Goal: Navigation & Orientation: Understand site structure

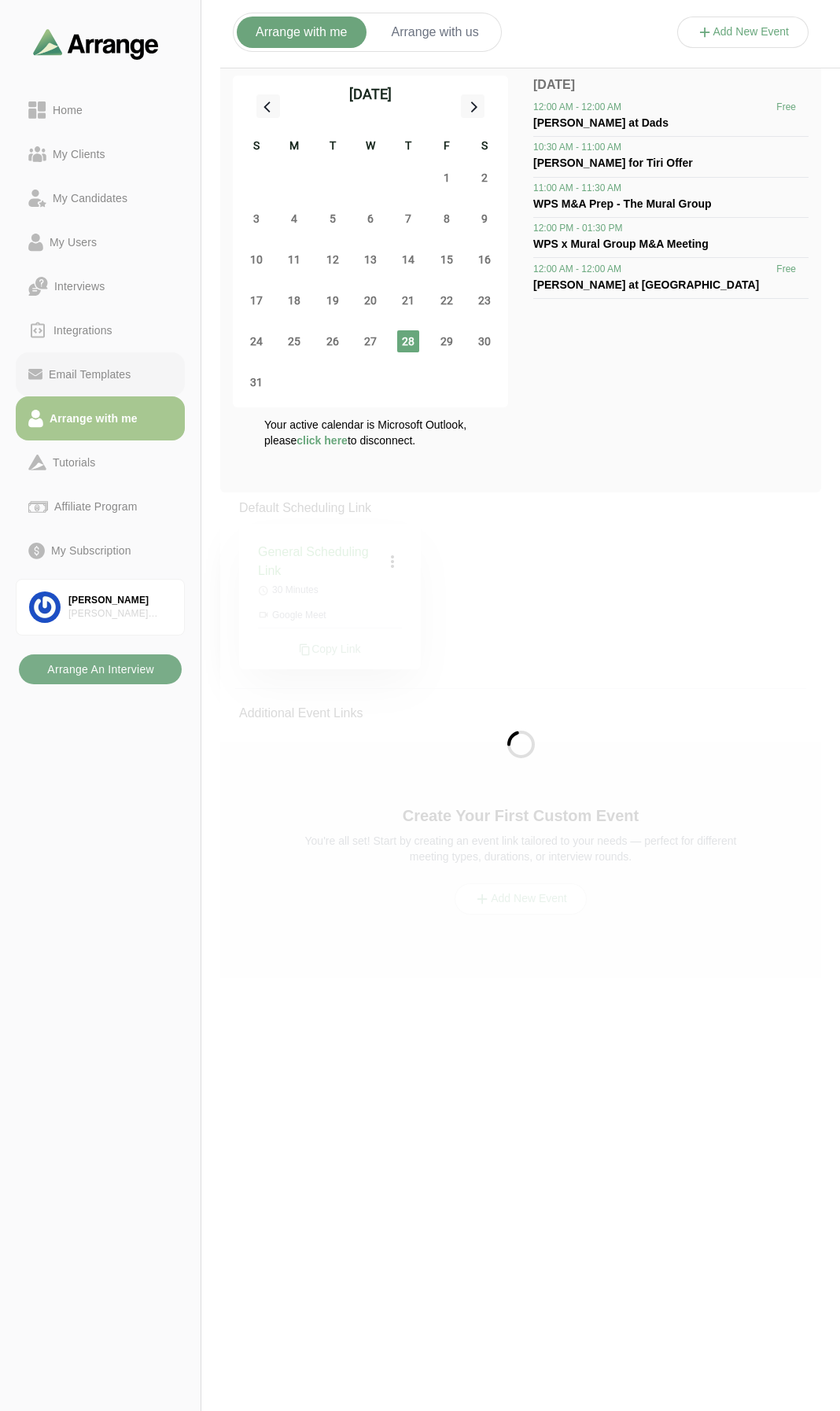
click at [100, 373] on div "Email Templates" at bounding box center [89, 375] width 94 height 19
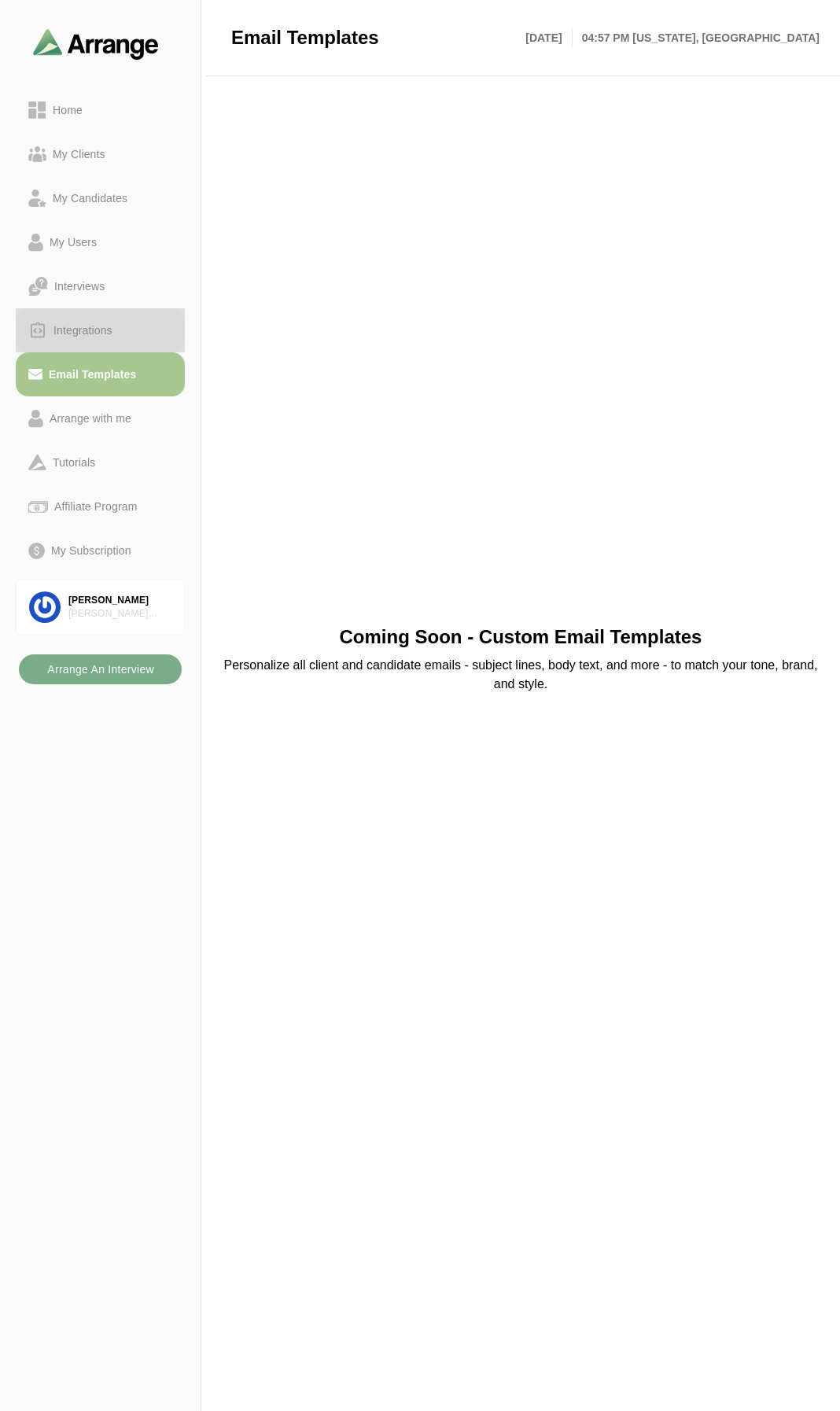
click at [82, 330] on div "Integrations" at bounding box center [82, 330] width 72 height 19
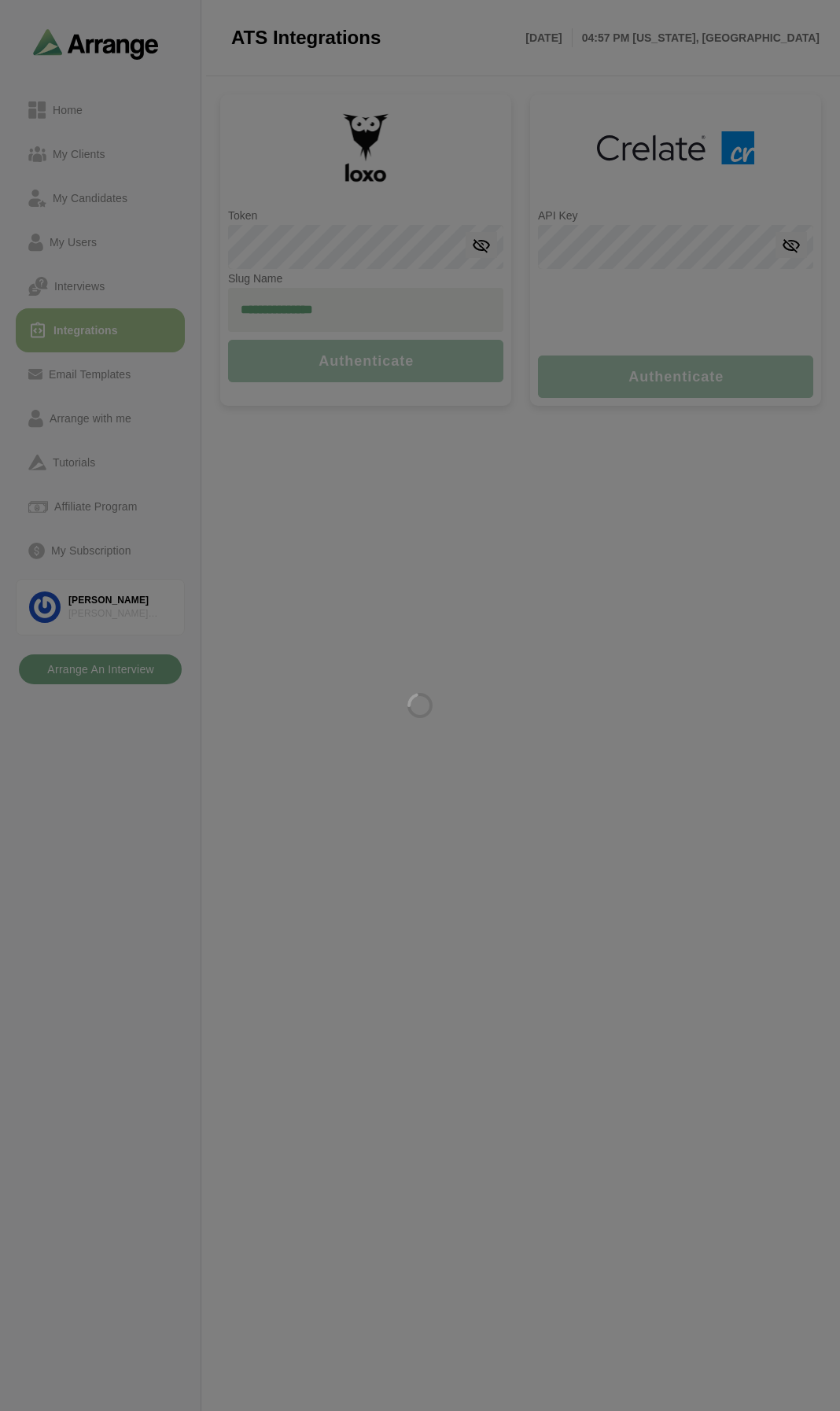
click at [98, 423] on div at bounding box center [420, 706] width 840 height 1411
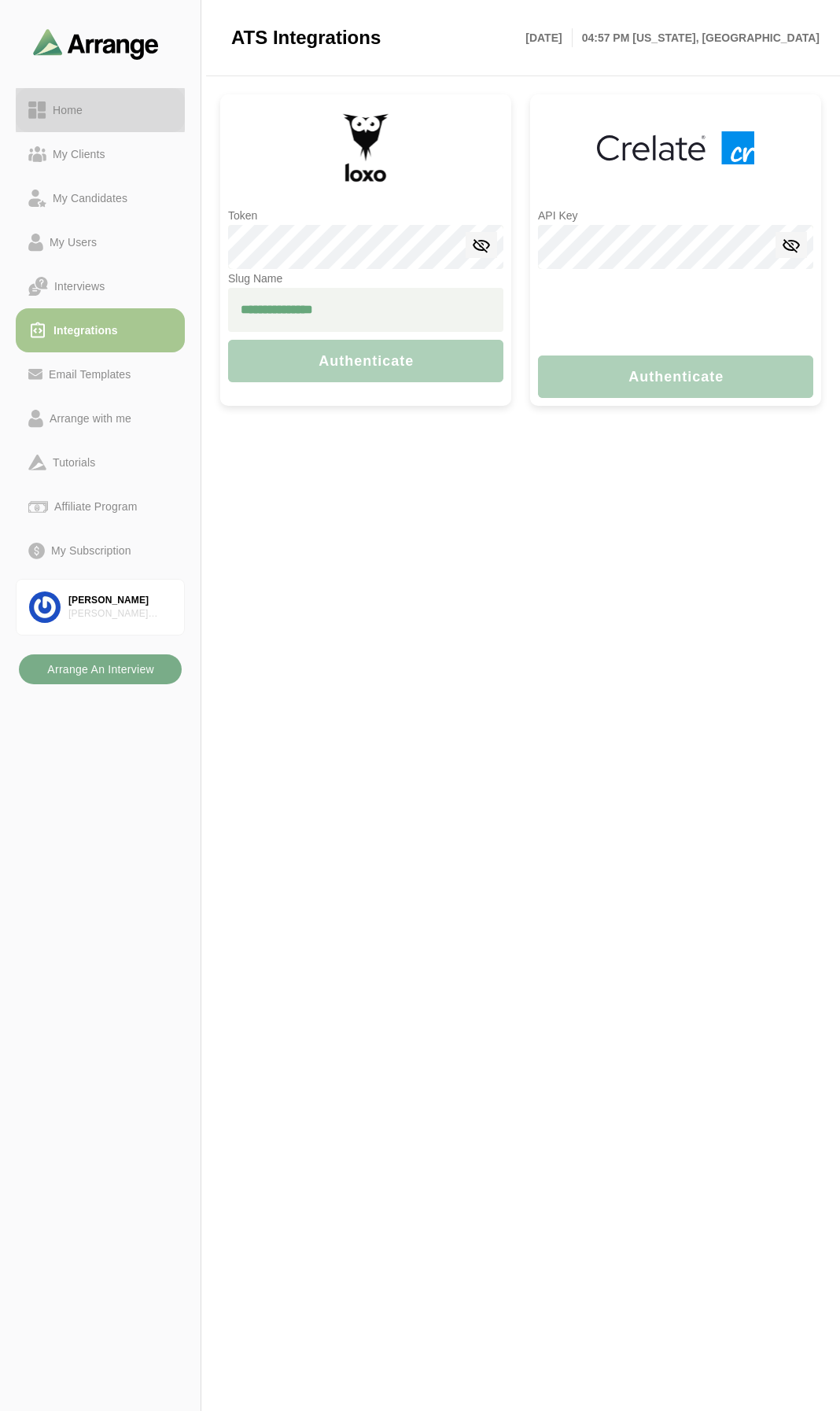
click at [77, 109] on div "Home" at bounding box center [67, 110] width 42 height 19
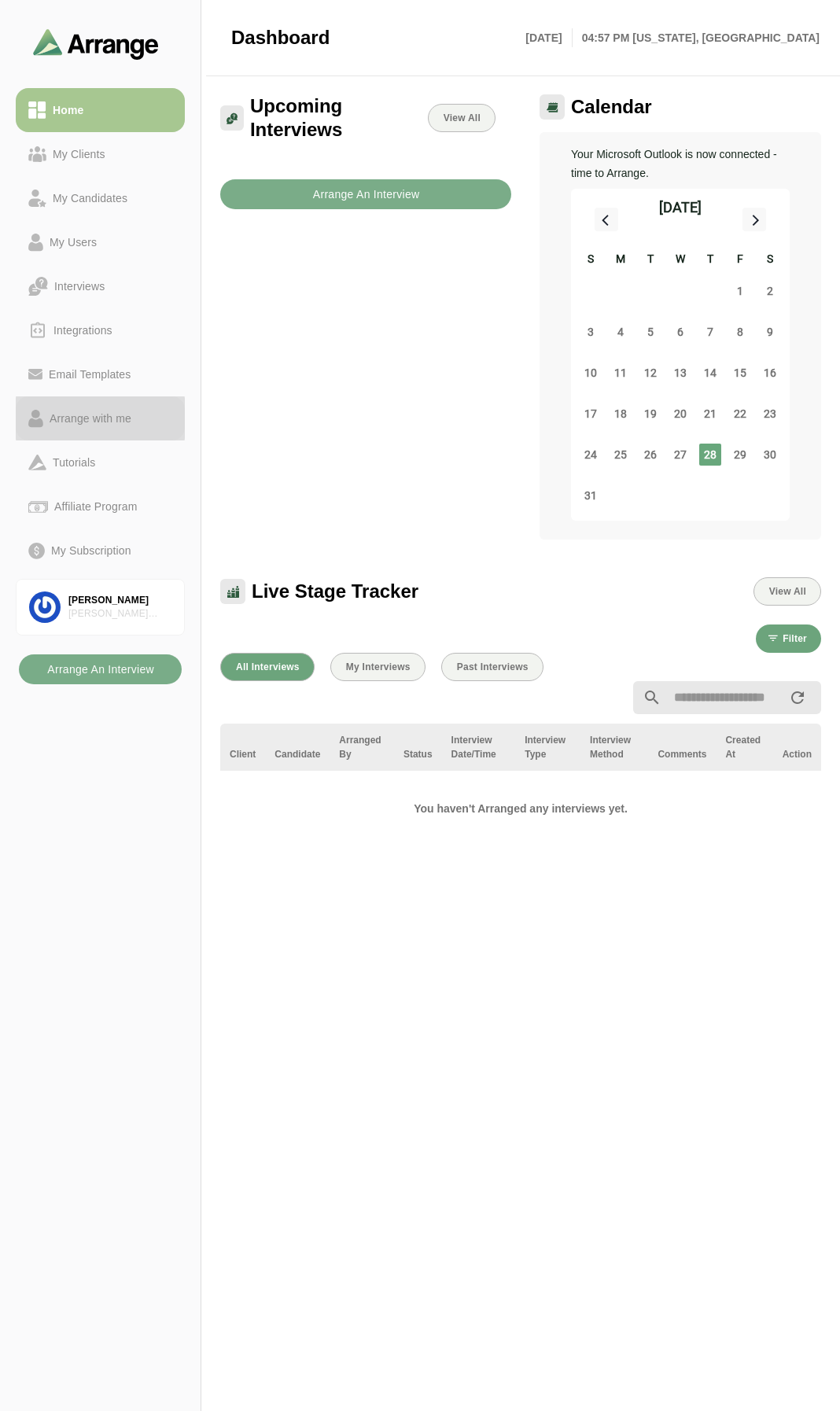
click at [114, 417] on div "Arrange with me" at bounding box center [90, 418] width 94 height 19
